Goal: Find specific page/section: Find specific page/section

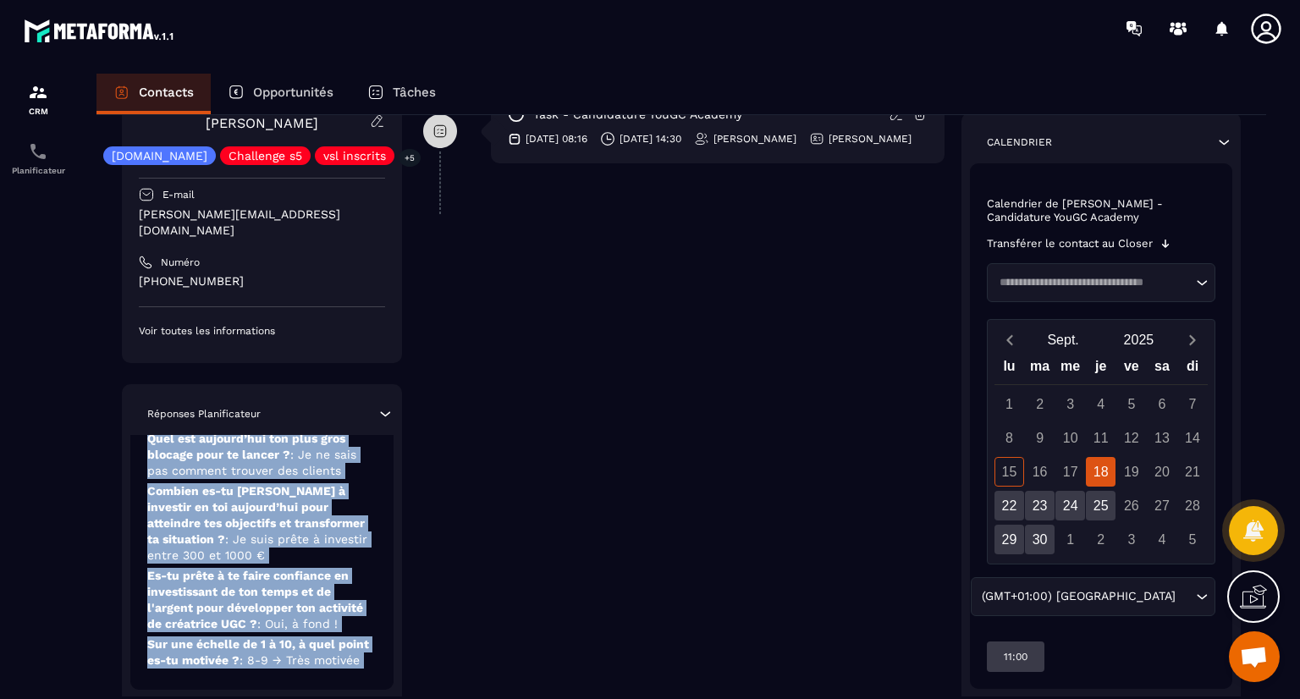
scroll to position [512, 0]
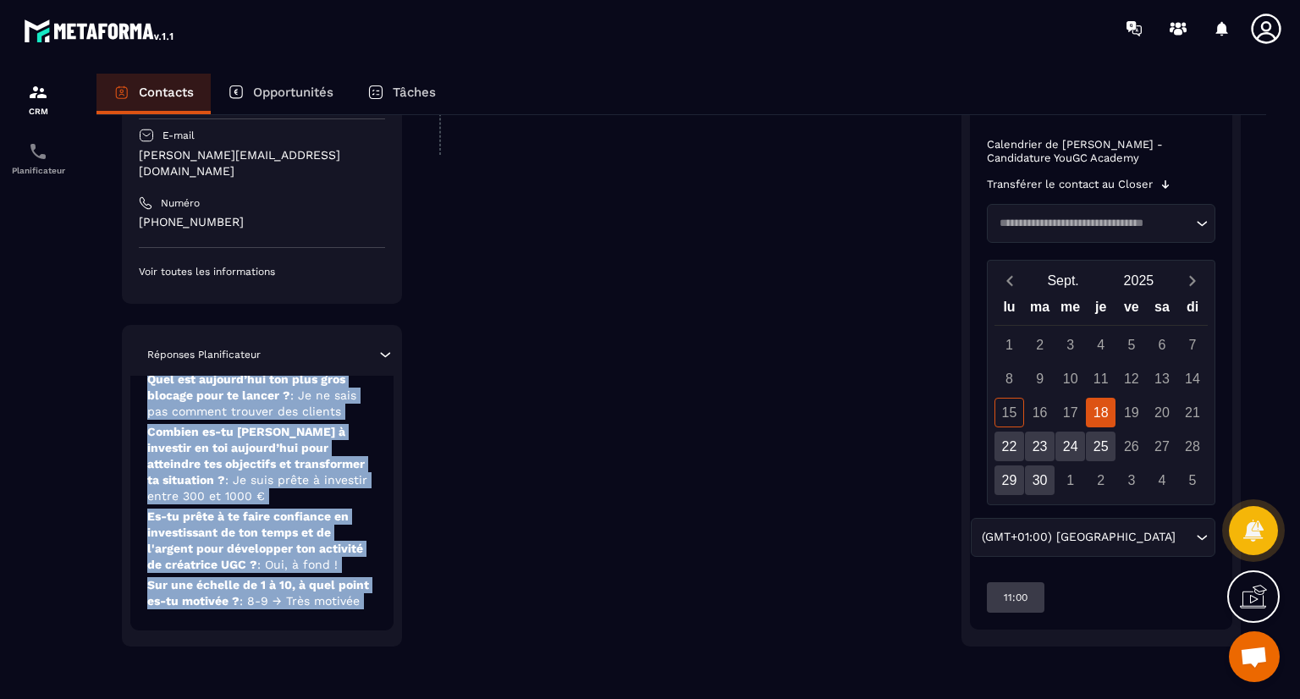
drag, startPoint x: 276, startPoint y: 605, endPoint x: 288, endPoint y: 718, distance: 114.0
click at [288, 698] on html "CRM Planificateur Contacts Opportunités Tâches Revenir aux contacts Responsable…" at bounding box center [650, 349] width 1300 height 699
click at [298, 688] on div "Revenir aux contacts Responsable [PERSON_NAME] [PERSON_NAME] [DOMAIN_NAME] Chal…" at bounding box center [681, 150] width 1170 height 1094
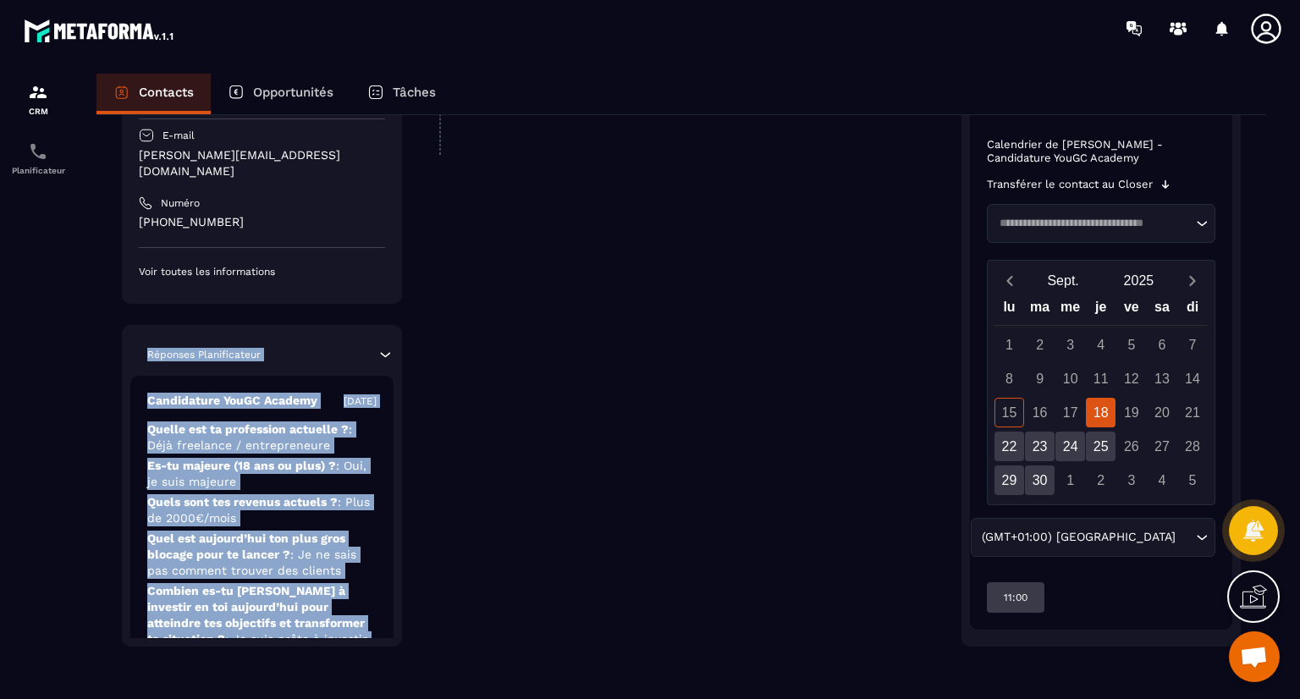
drag, startPoint x: 326, startPoint y: 593, endPoint x: 394, endPoint y: 256, distance: 344.5
click at [394, 256] on div "Responsable [PERSON_NAME] [PERSON_NAME] [DOMAIN_NAME] Challenge s5 vsl inscrits…" at bounding box center [262, 312] width 280 height 669
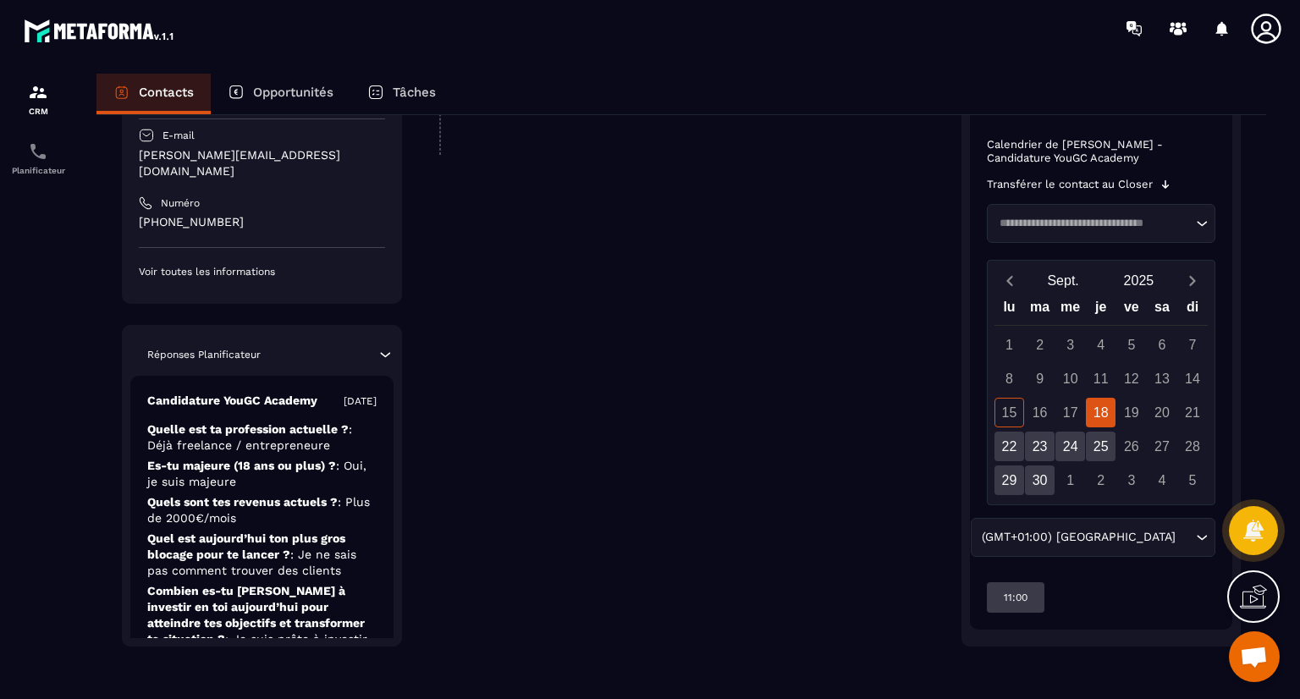
click at [515, 454] on div "**********" at bounding box center [683, 162] width 521 height 969
drag, startPoint x: 515, startPoint y: 454, endPoint x: 535, endPoint y: 57, distance: 397.4
drag, startPoint x: 535, startPoint y: 57, endPoint x: 285, endPoint y: 584, distance: 583.3
click at [285, 584] on p "Combien es-tu [PERSON_NAME] à investir en toi aujourd’hui pour atteindre tes ob…" at bounding box center [261, 623] width 229 height 80
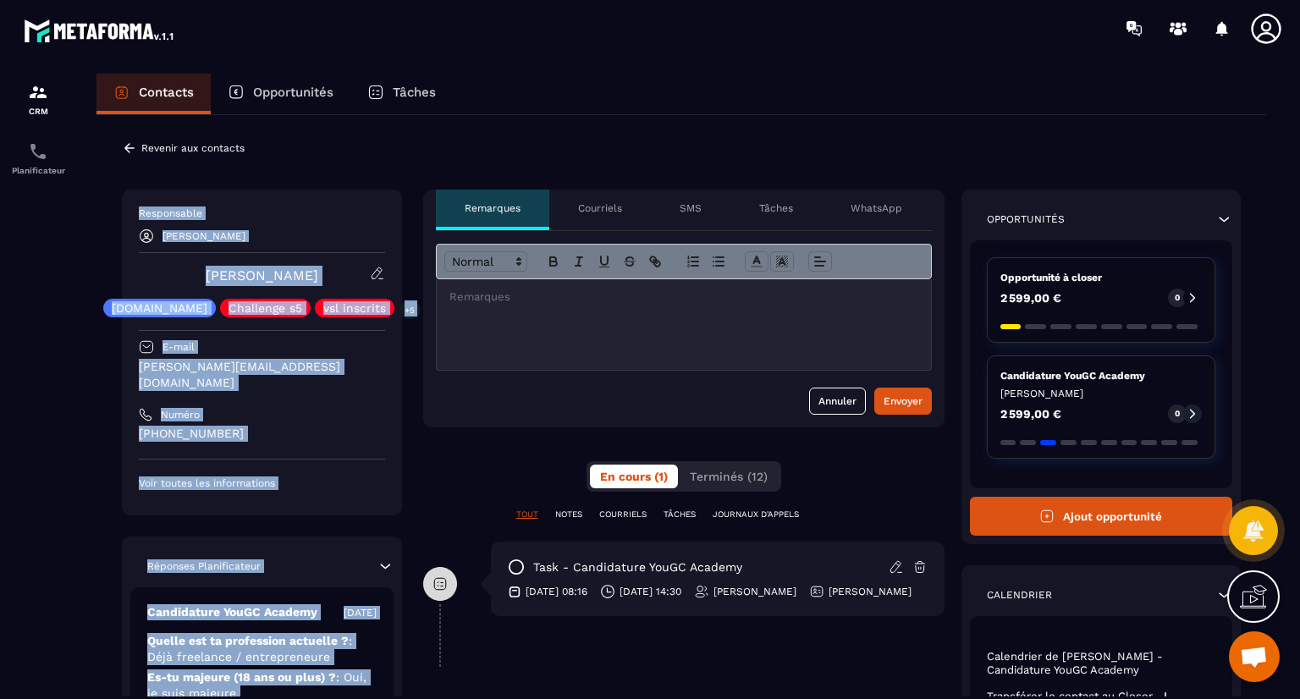
drag, startPoint x: 285, startPoint y: 584, endPoint x: 372, endPoint y: 139, distance: 453.6
click at [372, 139] on div "Revenir aux contacts Responsable [PERSON_NAME] [PERSON_NAME] [DOMAIN_NAME] Chal…" at bounding box center [681, 662] width 1170 height 1094
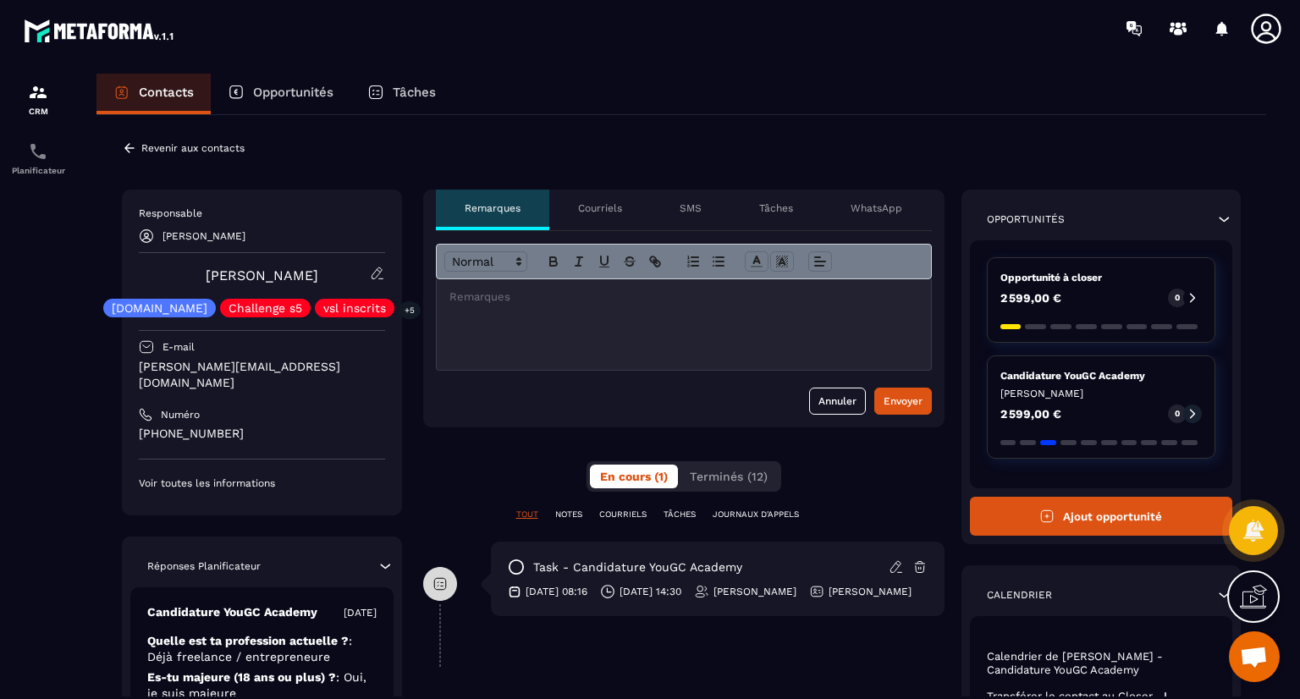
click at [125, 144] on icon at bounding box center [129, 147] width 15 height 15
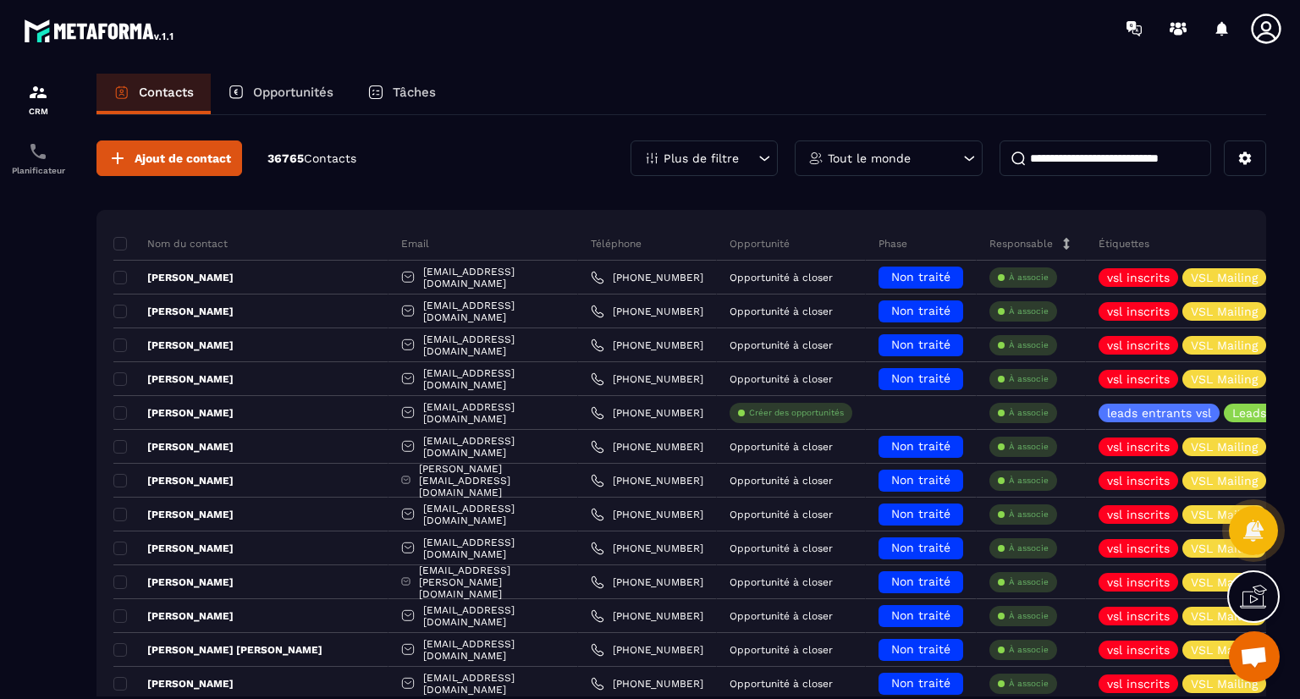
click at [1043, 159] on input at bounding box center [1105, 158] width 212 height 36
paste input "**********"
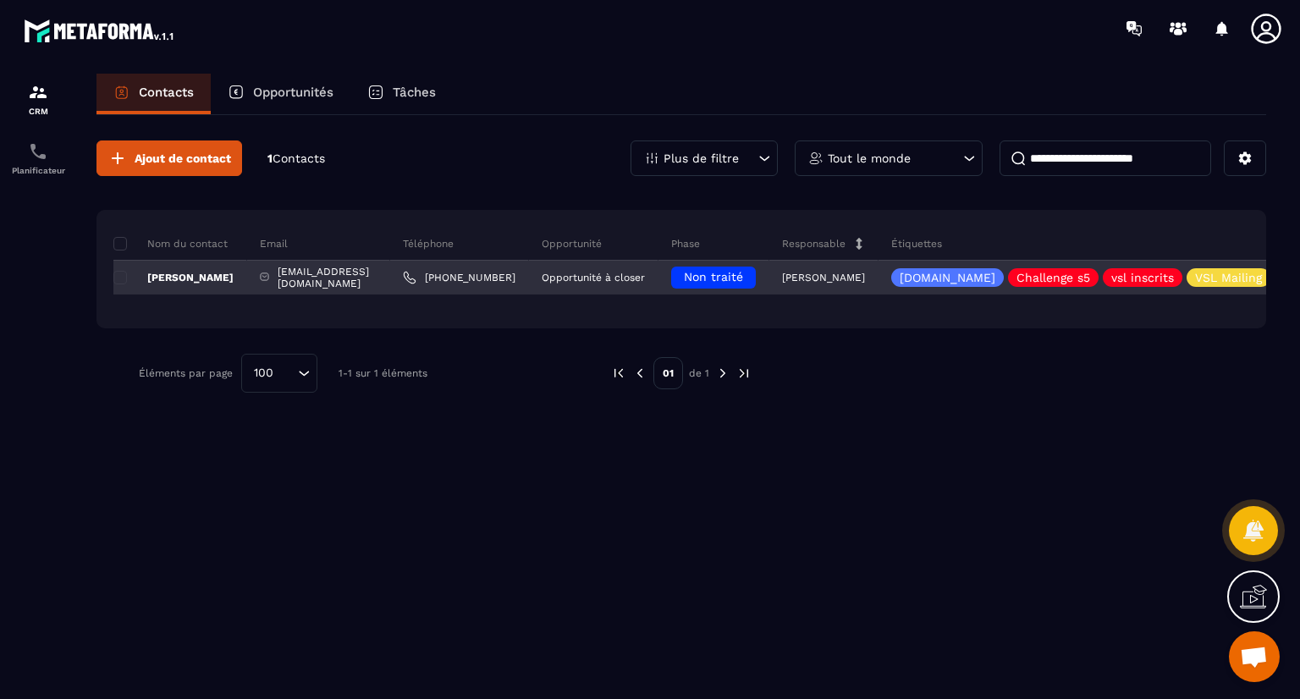
type input "**********"
click at [184, 281] on p "[PERSON_NAME]" at bounding box center [173, 278] width 120 height 14
